Goal: Book appointment/travel/reservation

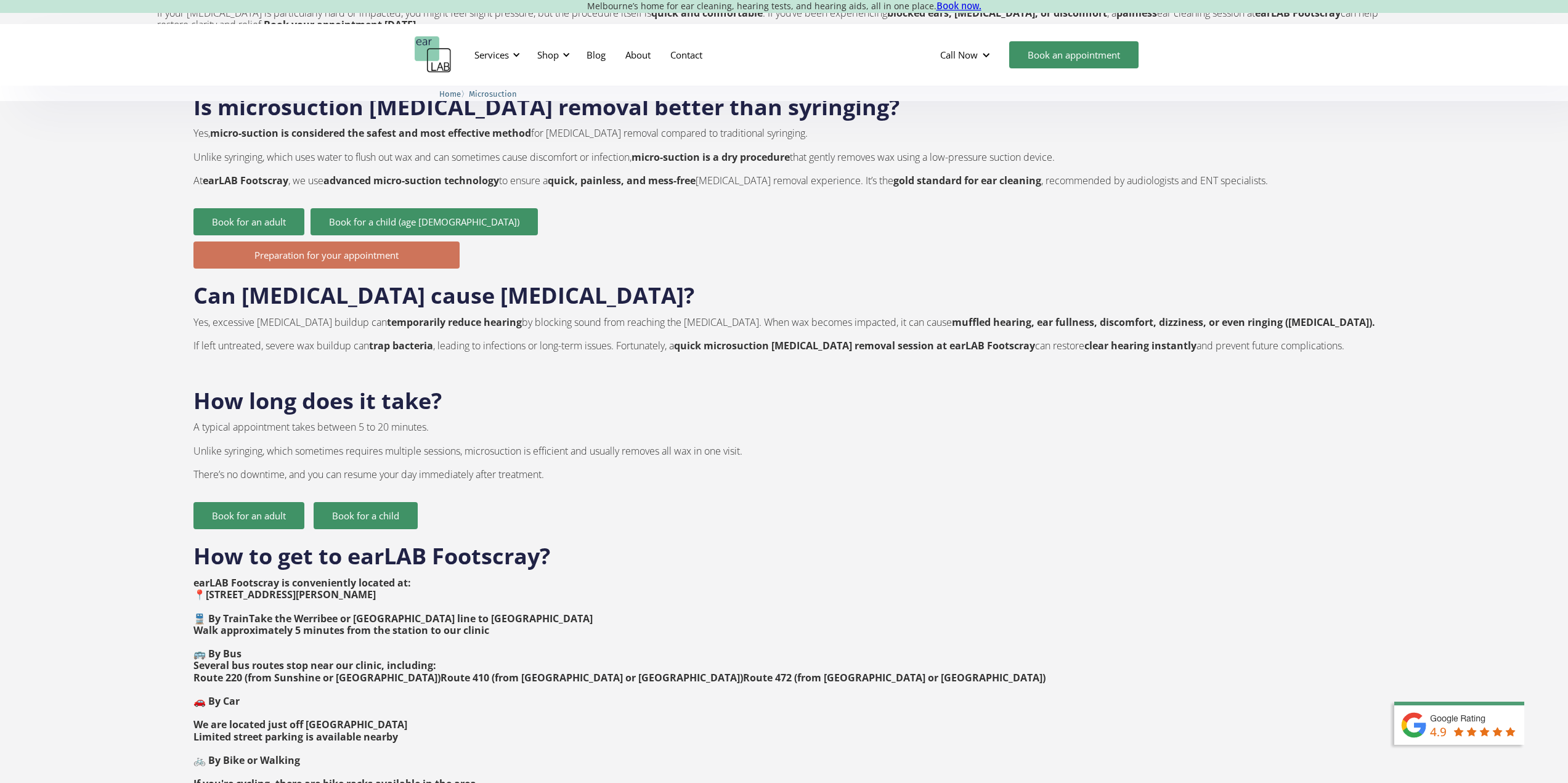
scroll to position [1910, 0]
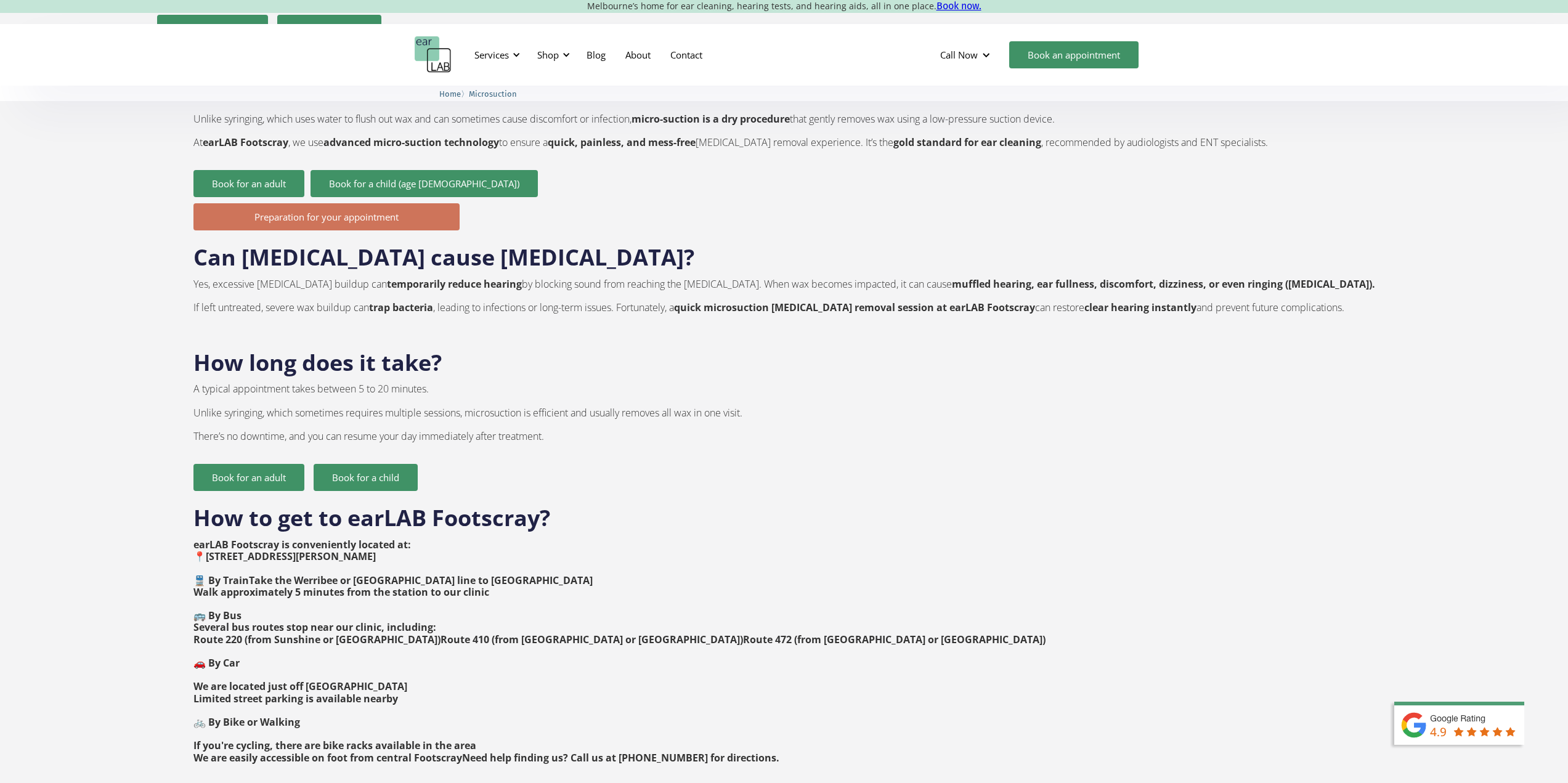
drag, startPoint x: 510, startPoint y: 532, endPoint x: 234, endPoint y: 521, distance: 276.2
click at [234, 539] on p "earLAB Footscray is conveniently located at: 📍[STREET_ADDRESS][PERSON_NAME] 🚆 B…" at bounding box center [784, 651] width 1182 height 225
copy strong "[STREET_ADDRESS][PERSON_NAME]"
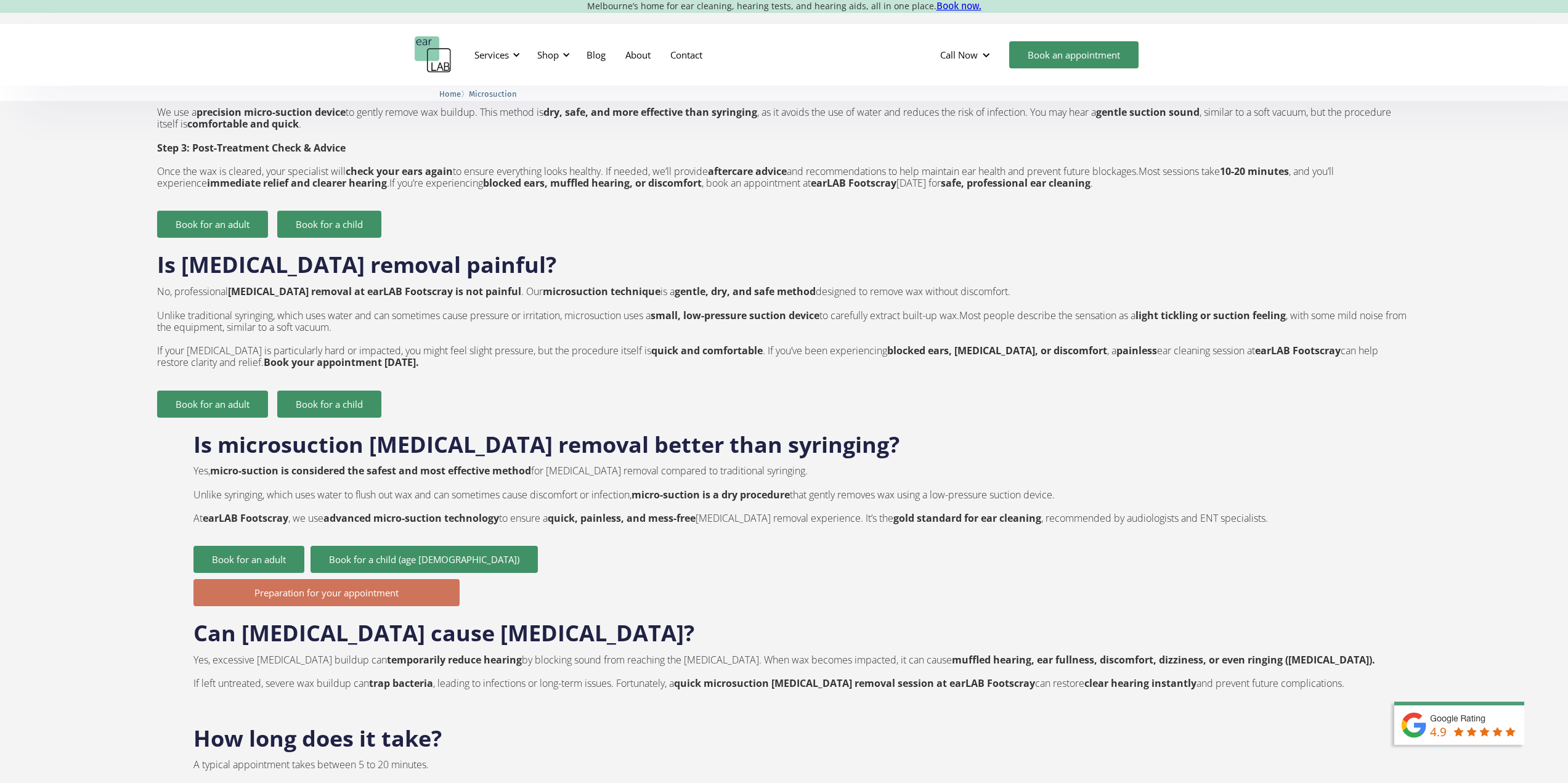
scroll to position [0, 0]
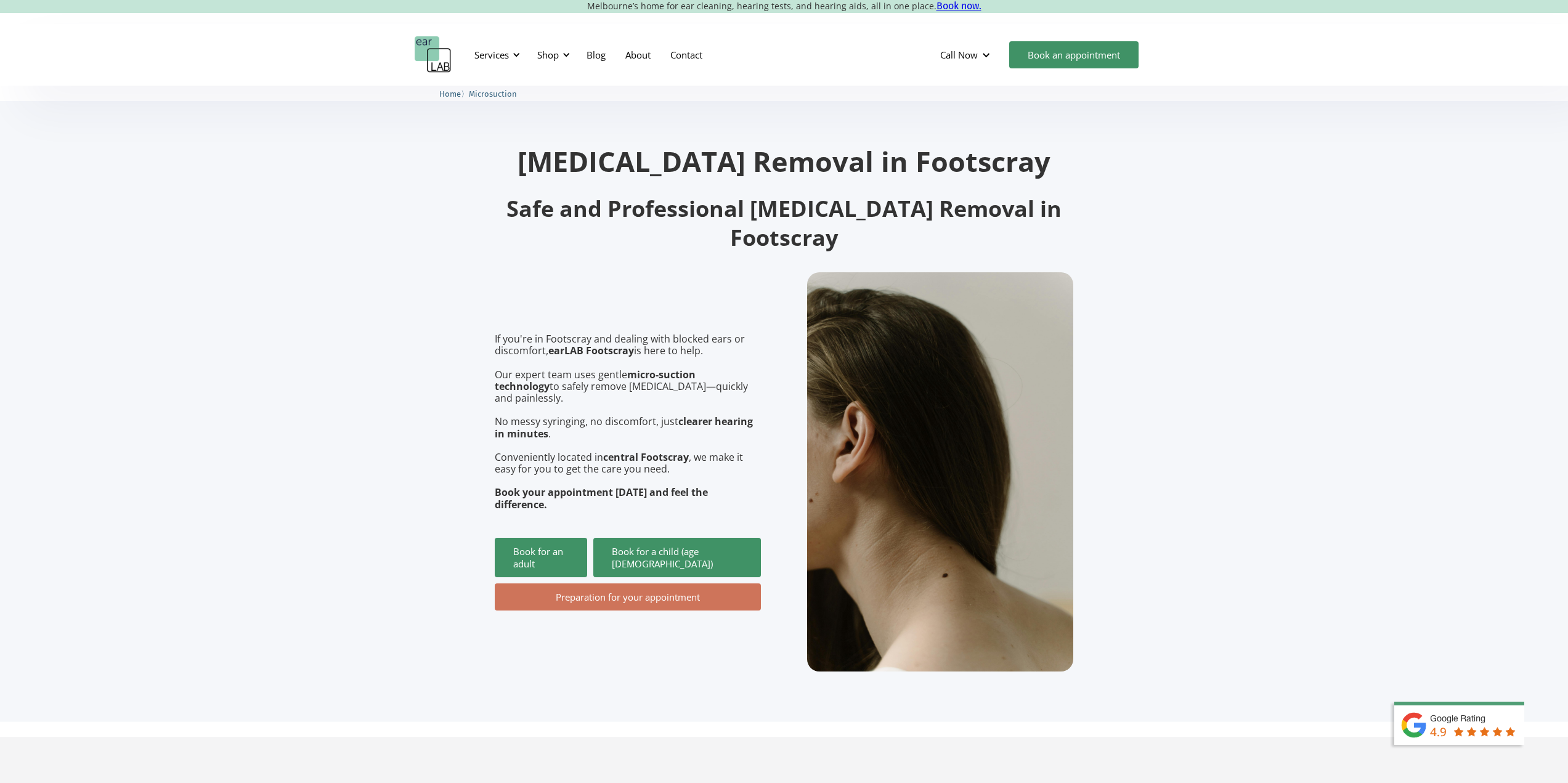
click at [568, 583] on link "Preparation for your appointment" at bounding box center [628, 597] width 267 height 27
click at [538, 538] on link "Book for an adult" at bounding box center [541, 557] width 93 height 40
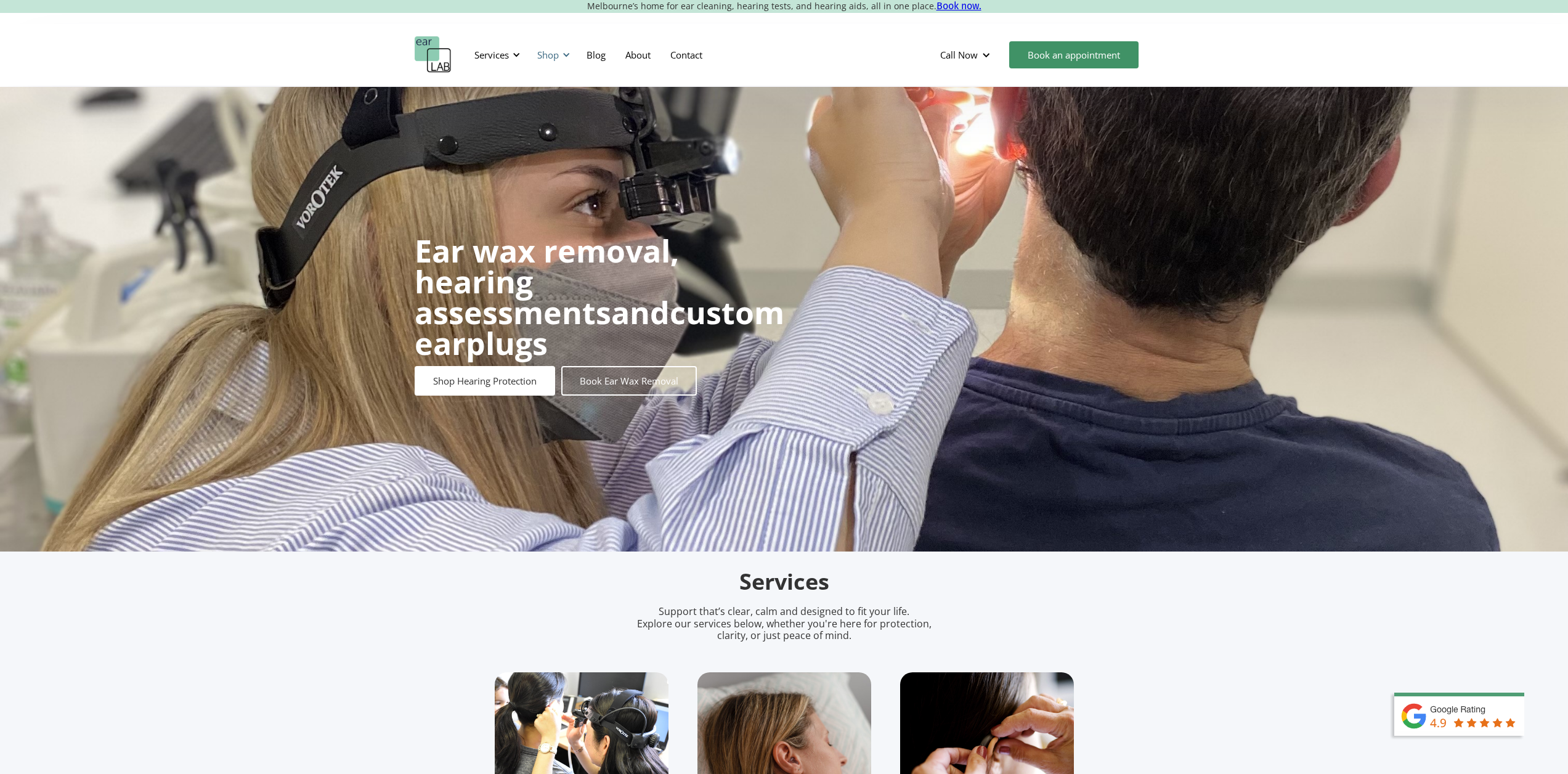
click at [548, 57] on div "Shop" at bounding box center [548, 54] width 21 height 12
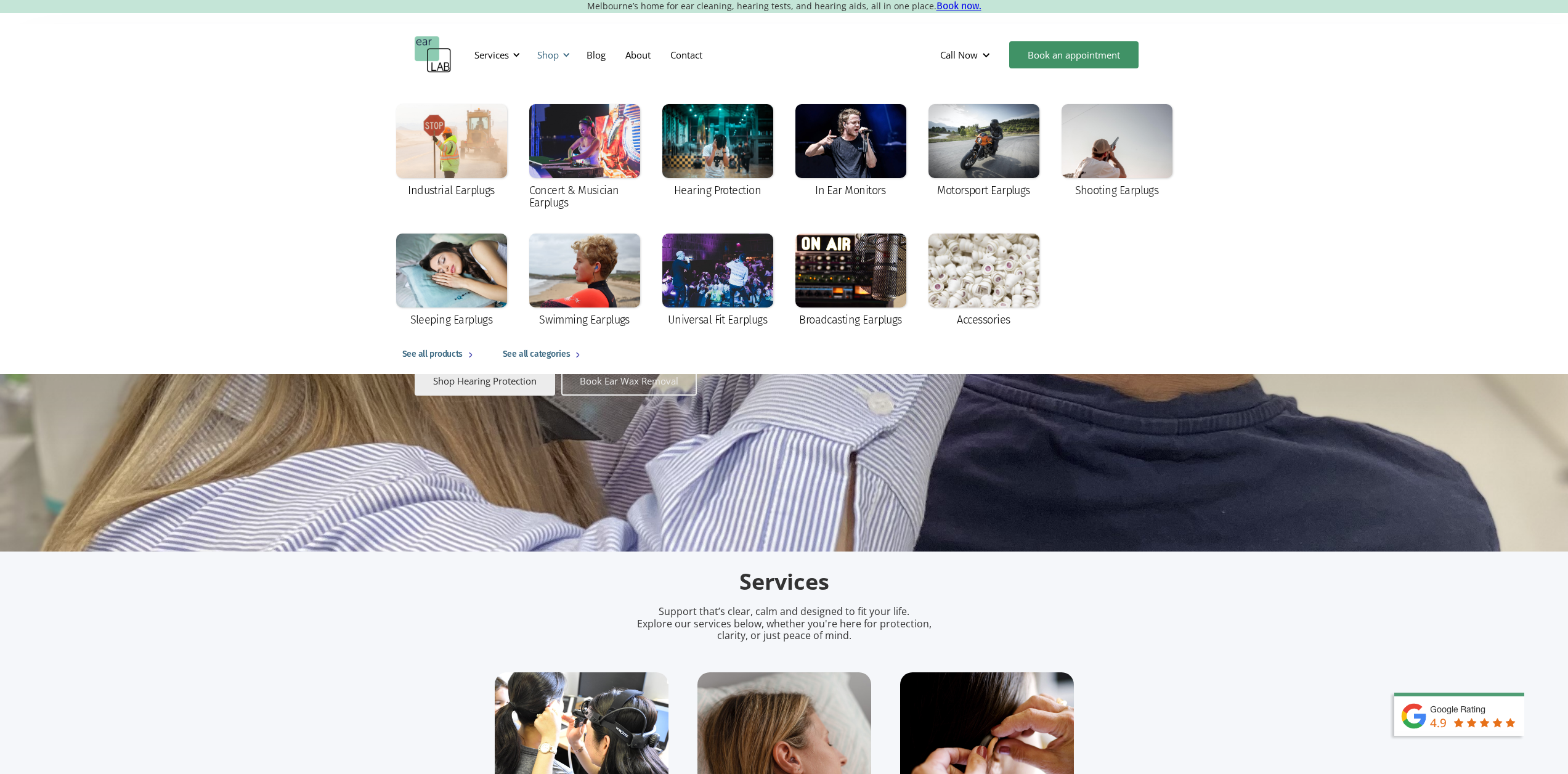
click at [548, 57] on div "Shop" at bounding box center [548, 54] width 21 height 12
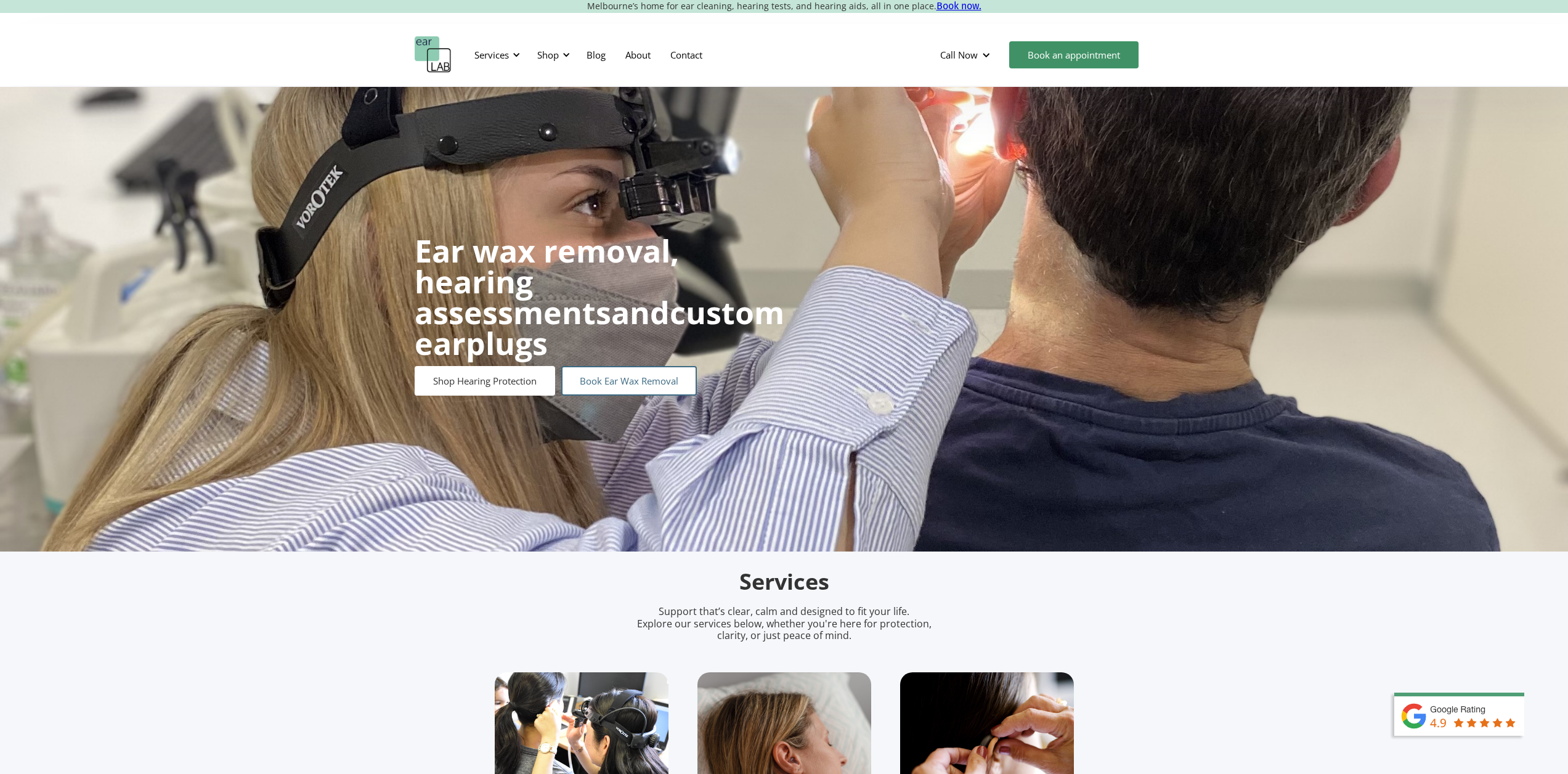
click at [632, 373] on link "Book Ear Wax Removal" at bounding box center [629, 381] width 136 height 30
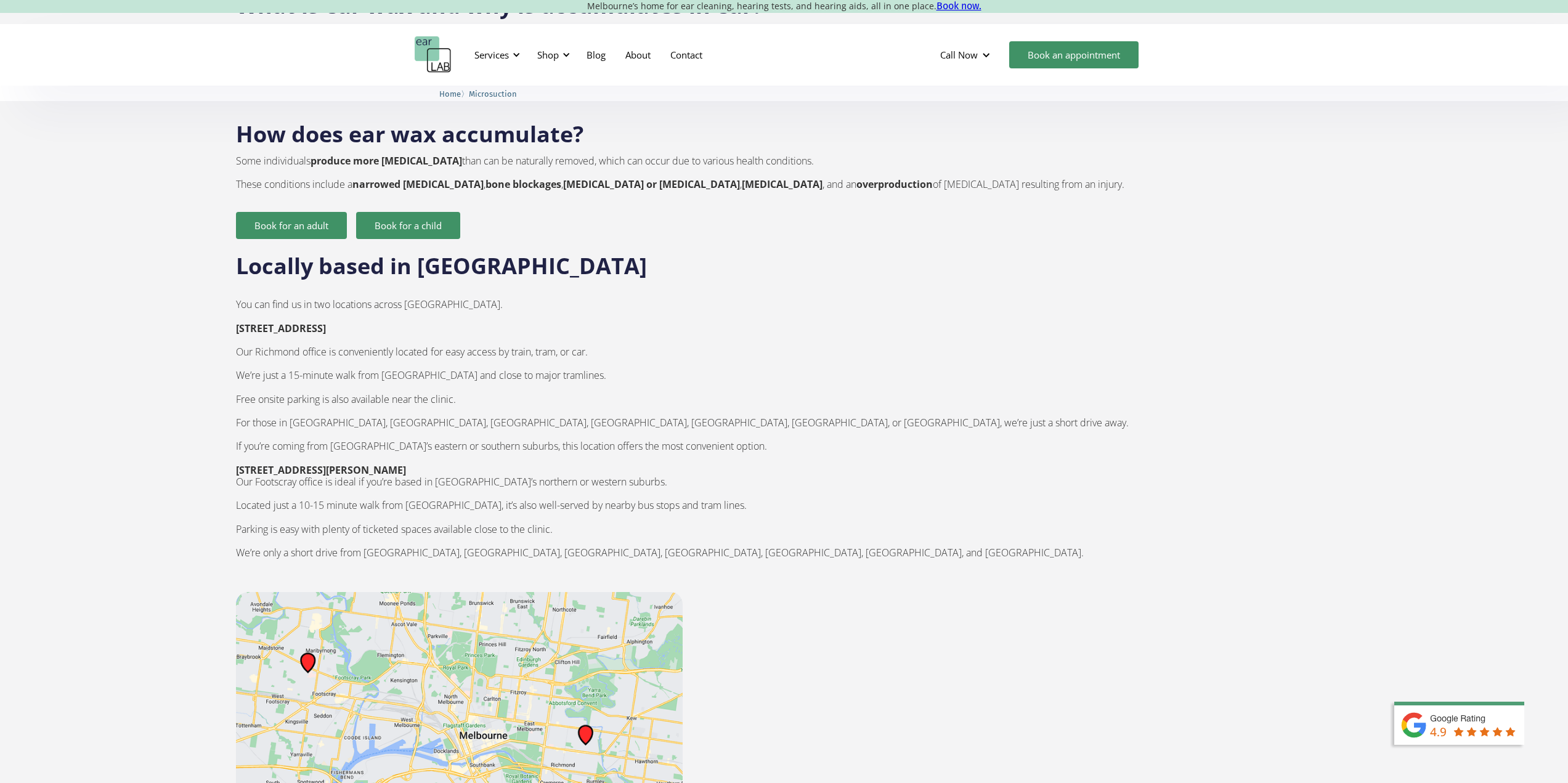
scroll to position [1663, 0]
